Goal: Transaction & Acquisition: Obtain resource

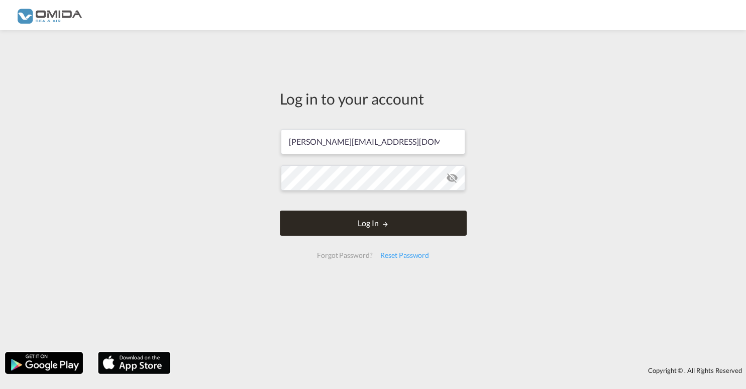
click at [359, 225] on button "Log In" at bounding box center [373, 222] width 187 height 25
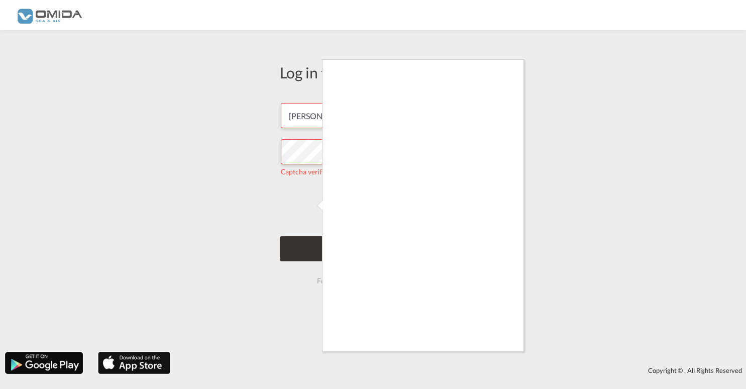
click at [315, 242] on div at bounding box center [373, 194] width 746 height 389
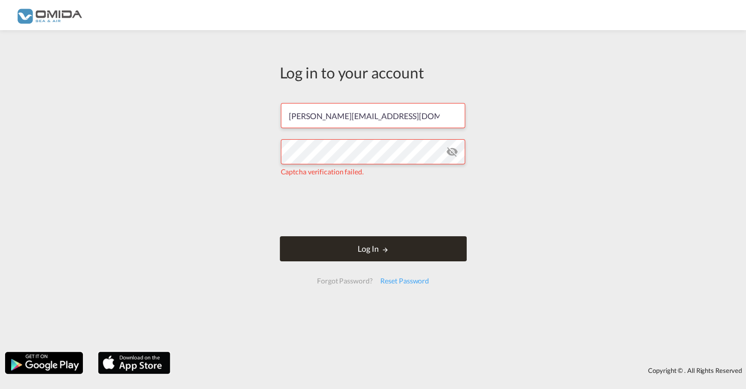
click at [420, 255] on button "Log In" at bounding box center [373, 248] width 187 height 25
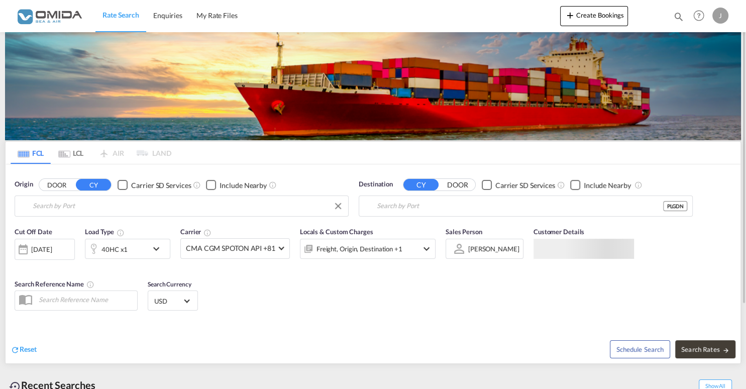
click at [214, 205] on input "Search by Port" at bounding box center [188, 205] width 310 height 15
type input "Ningbo, CNNGB"
type input "Gdansk, PLGDN"
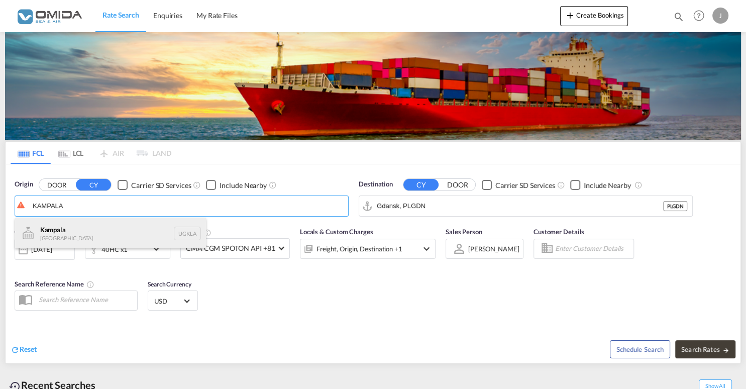
click at [113, 232] on div "Kampala [GEOGRAPHIC_DATA] UGKLA" at bounding box center [110, 233] width 191 height 30
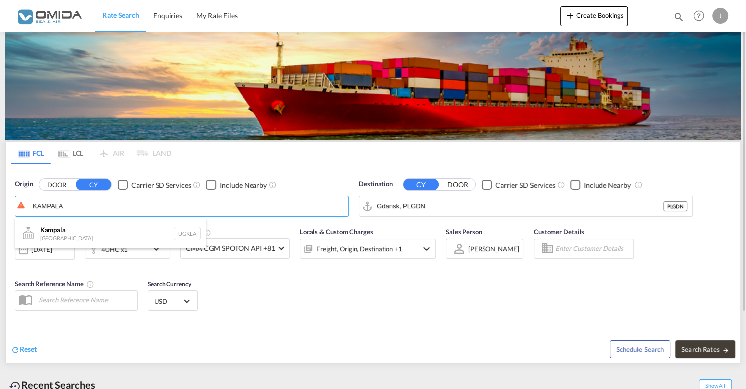
type input "Kampala, UGKLA"
click at [163, 250] on md-icon "icon-chevron-down" at bounding box center [158, 249] width 17 height 12
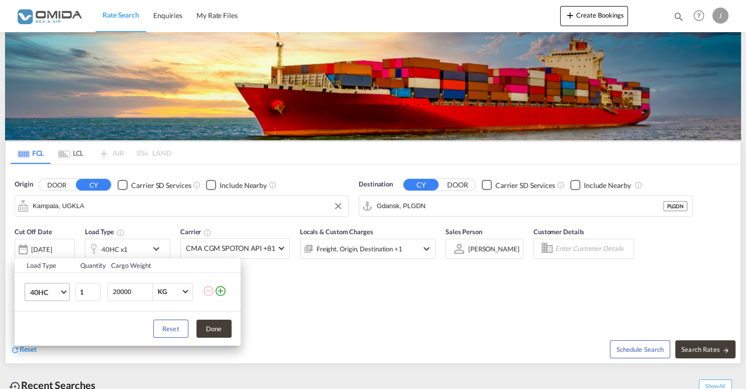
click at [63, 293] on md-select-value "40HC" at bounding box center [49, 291] width 40 height 17
click at [61, 245] on md-option "20GP" at bounding box center [56, 244] width 68 height 24
drag, startPoint x: 211, startPoint y: 335, endPoint x: 260, endPoint y: 333, distance: 48.8
click at [212, 335] on button "Done" at bounding box center [213, 328] width 35 height 18
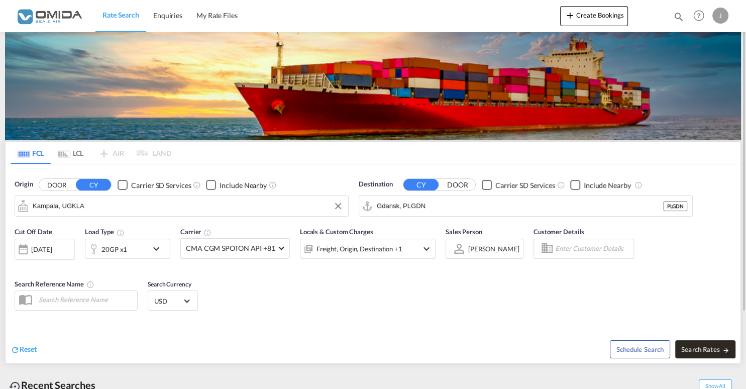
click at [715, 342] on button "Search Rates" at bounding box center [705, 349] width 60 height 18
type input "UGKLA to PLGDN / [DATE]"
